Goal: Information Seeking & Learning: Check status

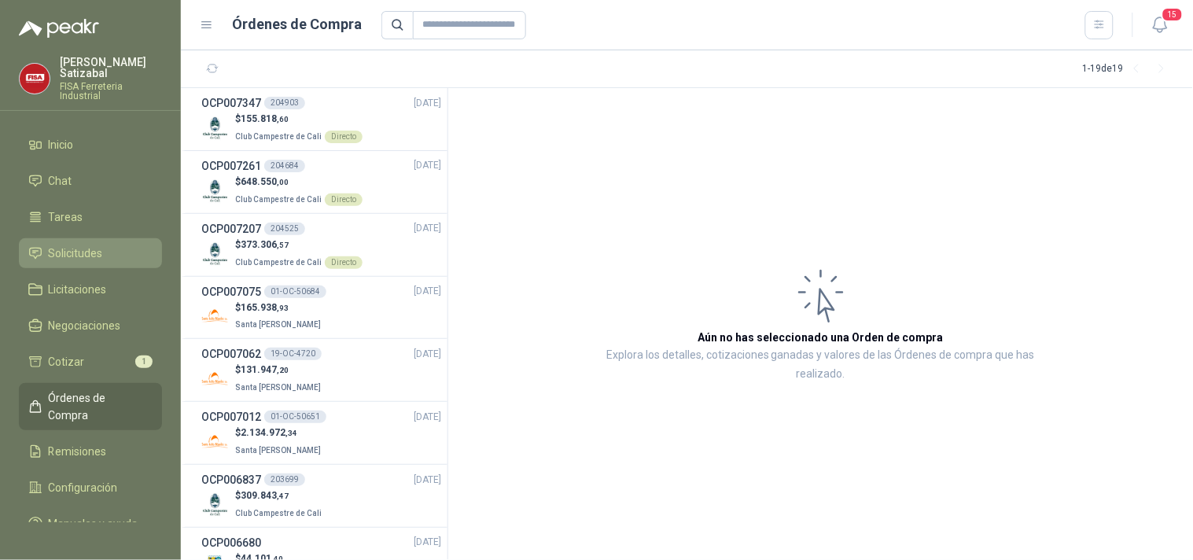
click at [77, 245] on span "Solicitudes" at bounding box center [76, 253] width 54 height 17
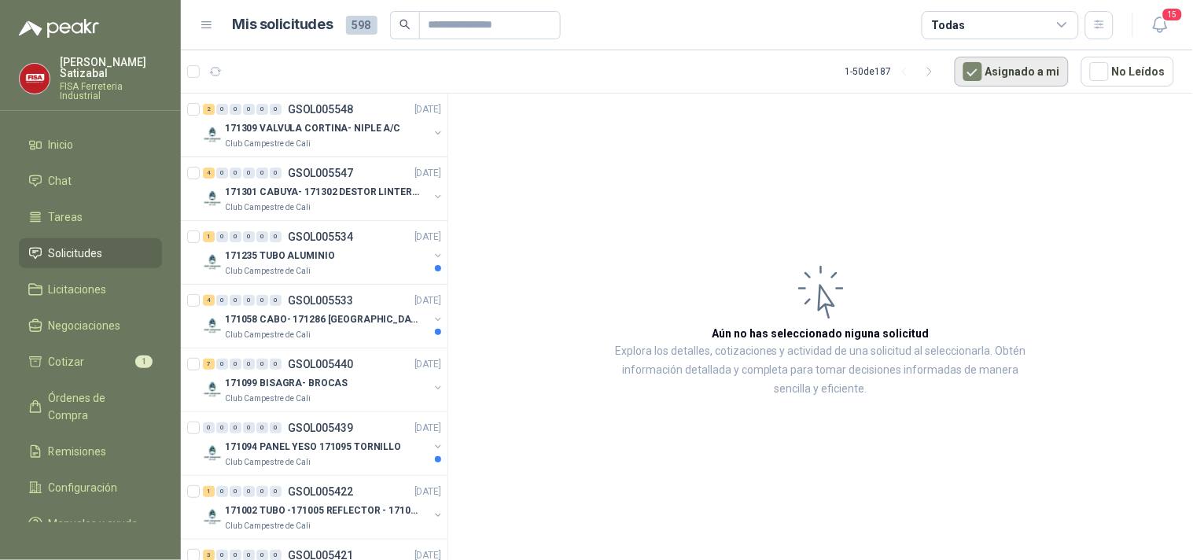
click at [1000, 65] on button "Asignado a mi" at bounding box center [1012, 72] width 114 height 30
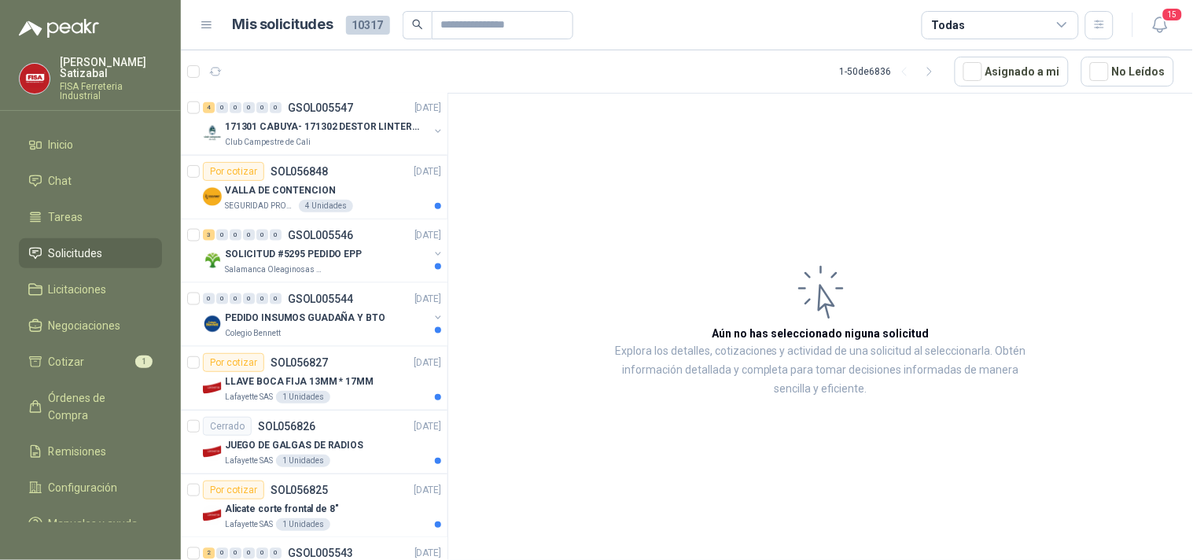
scroll to position [517, 0]
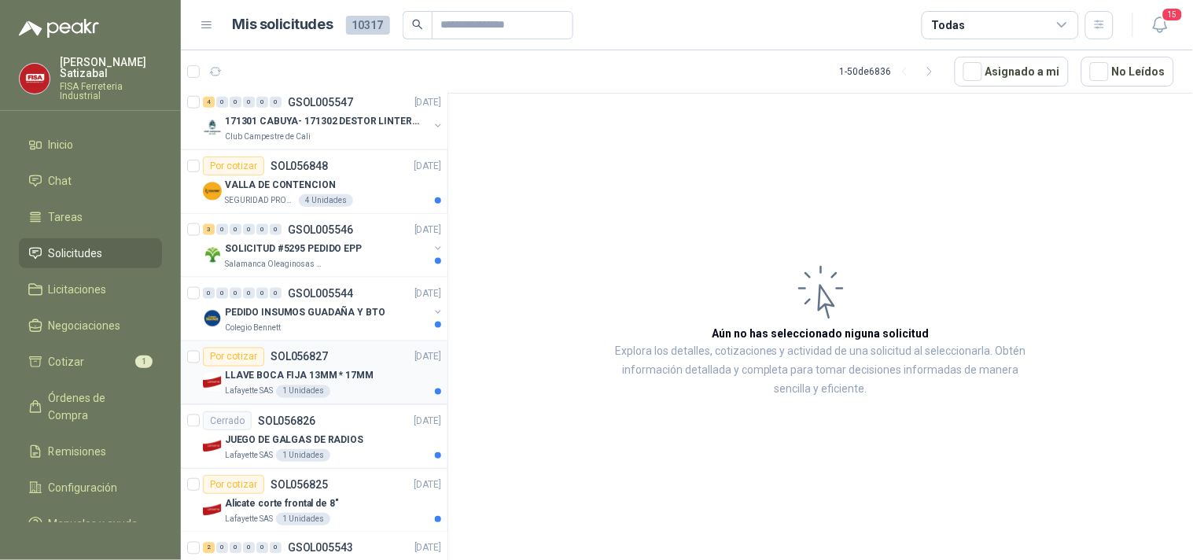
click at [291, 375] on p "LLAVE BOCA FIJA 13MM * 17MM" at bounding box center [299, 376] width 149 height 15
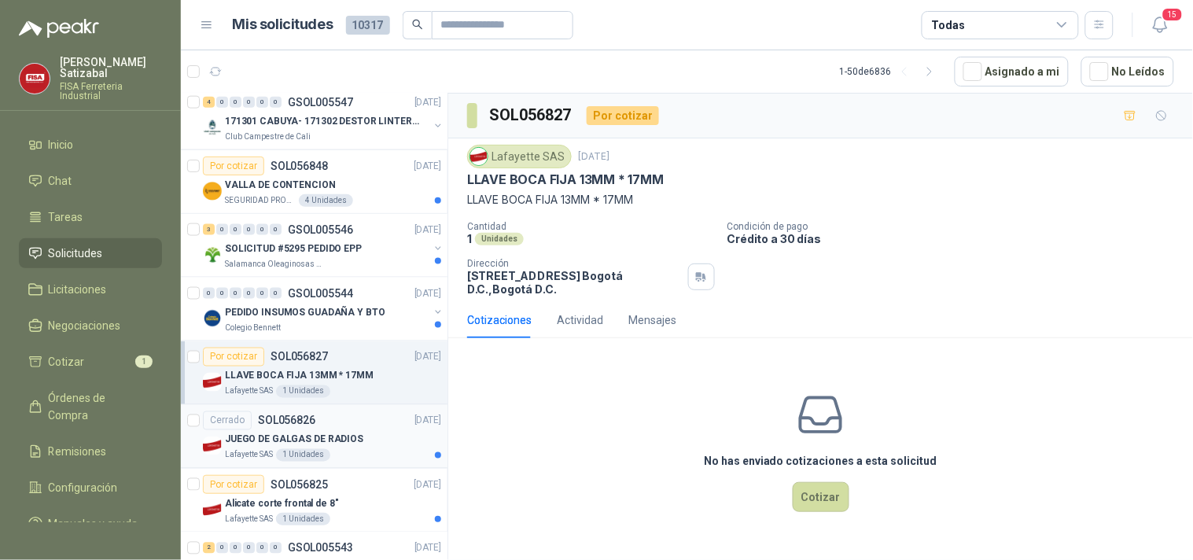
click at [296, 433] on p "JUEGO DE GALGAS DE RADIOS" at bounding box center [294, 440] width 138 height 15
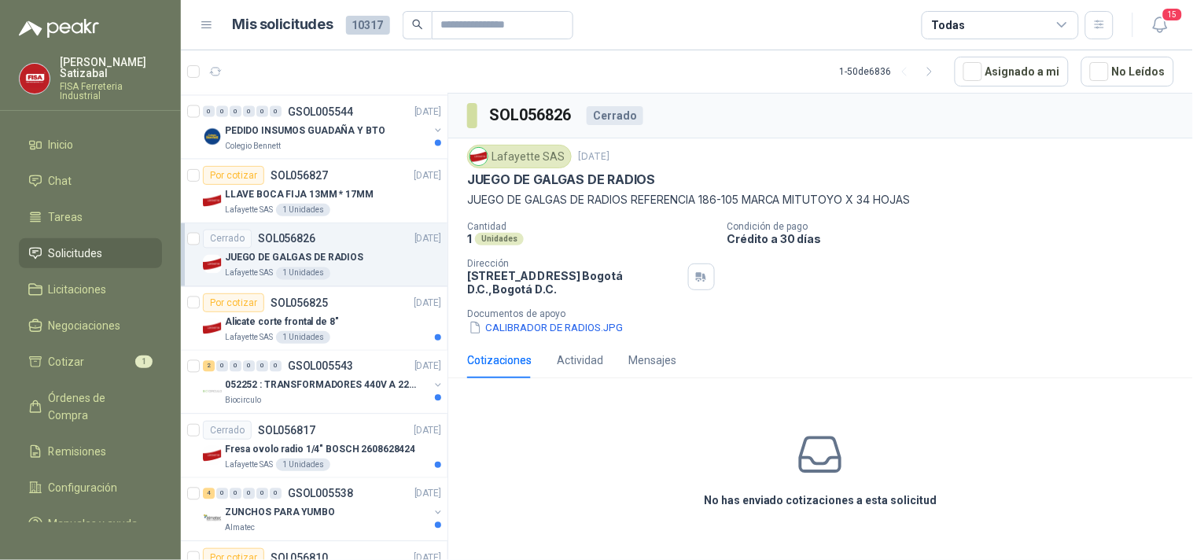
scroll to position [736, 0]
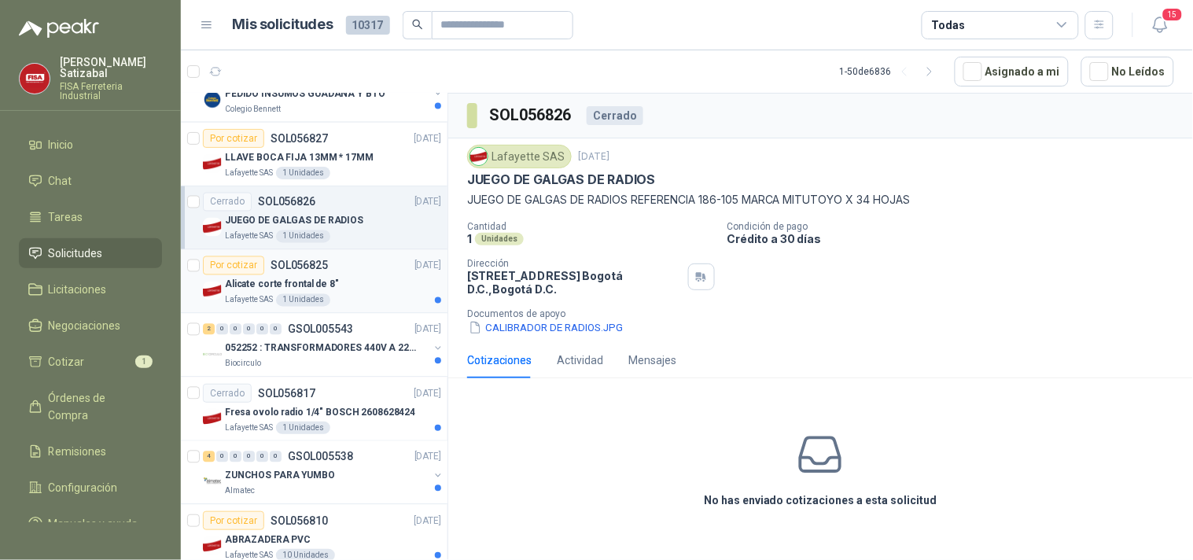
click at [292, 279] on p "Alicate corte frontal de 8"" at bounding box center [282, 285] width 114 height 15
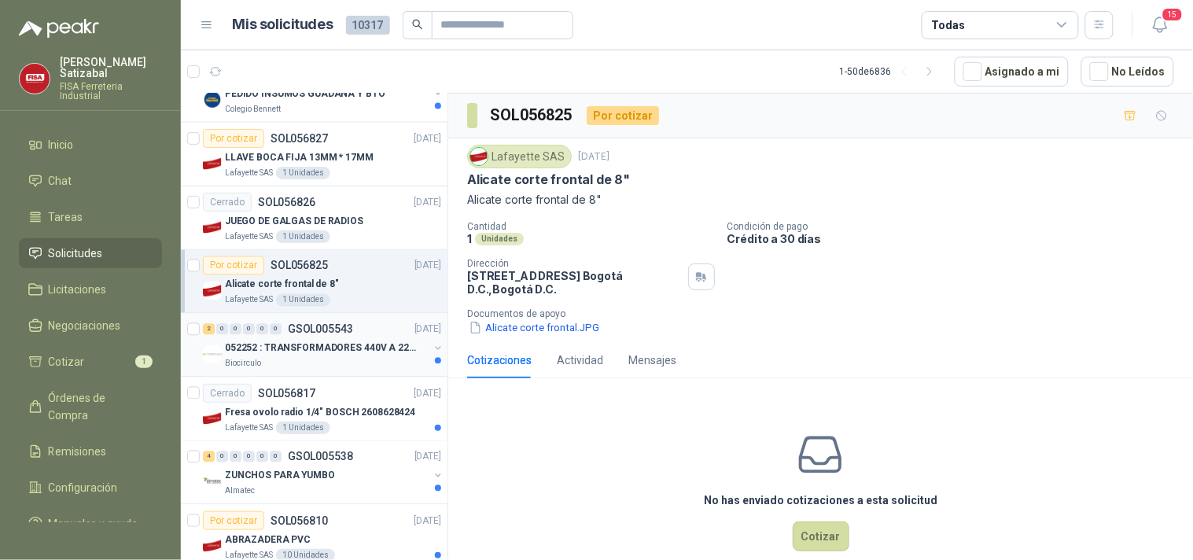
click at [291, 356] on p "052252 : TRANSFORMADORES 440V A 220 V" at bounding box center [323, 348] width 196 height 15
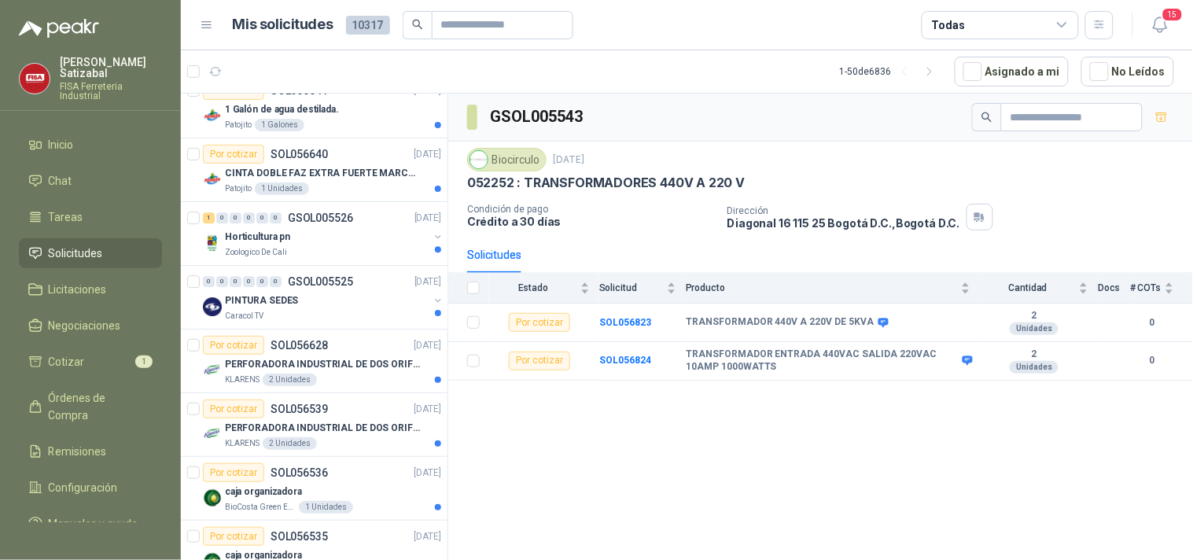
scroll to position [2750, 0]
